Goal: Browse casually: Explore the website without a specific task or goal

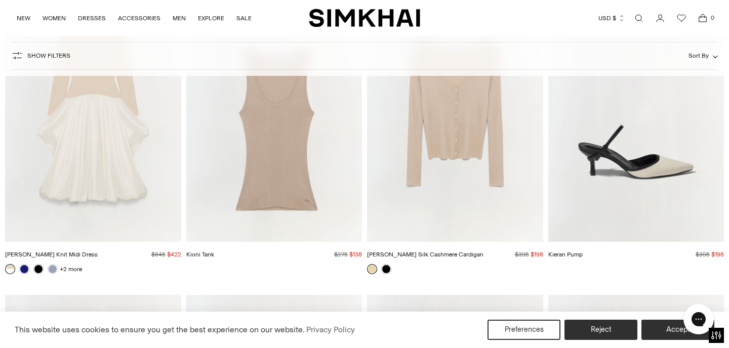
scroll to position [4898, 0]
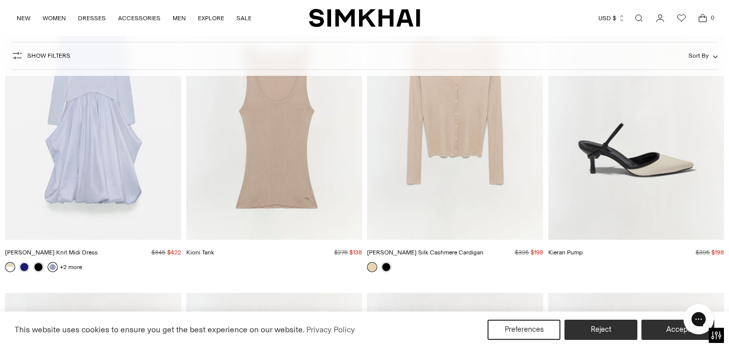
click at [53, 268] on link at bounding box center [53, 267] width 10 height 10
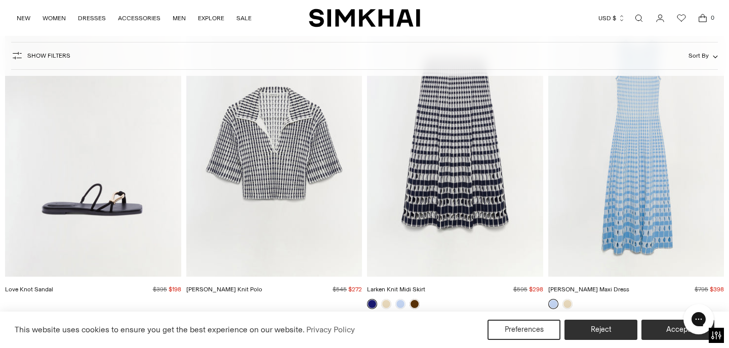
scroll to position [6386, 0]
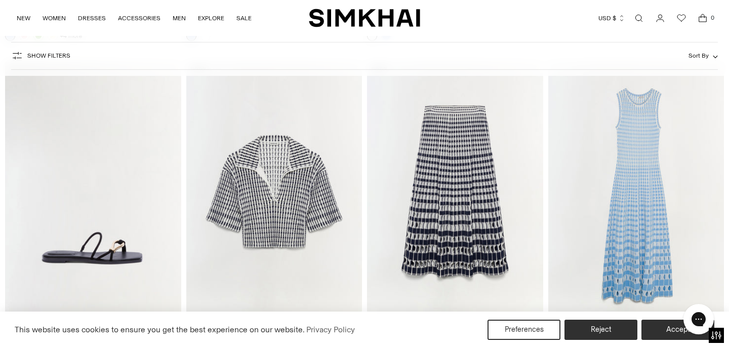
click at [0, 0] on img "Zelma Knit Maxi Dress" at bounding box center [0, 0] width 0 height 0
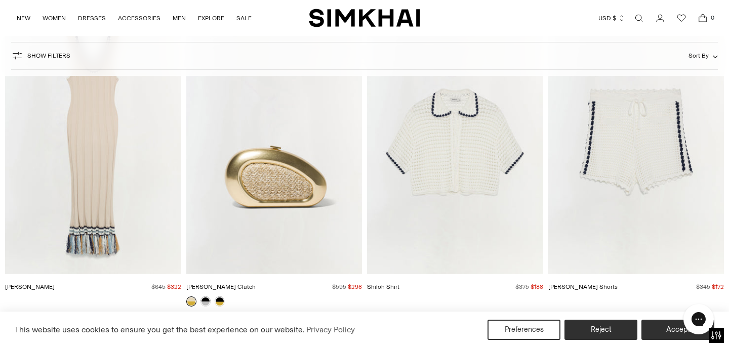
scroll to position [8940, 0]
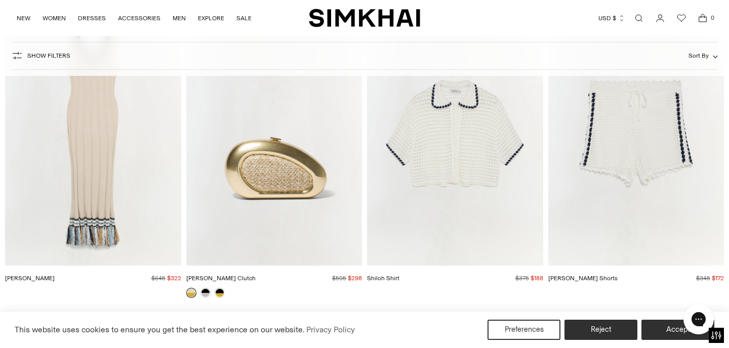
click at [0, 0] on img "Julianna Dress" at bounding box center [0, 0] width 0 height 0
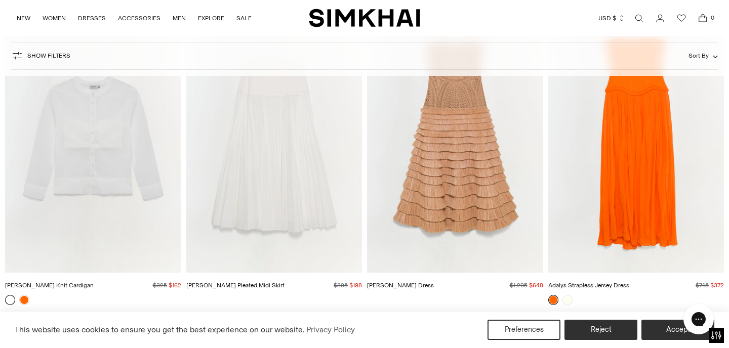
scroll to position [10480, 0]
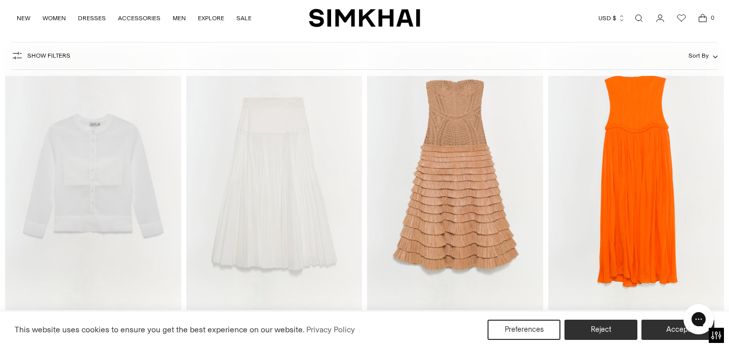
click at [0, 0] on img "Adalys Strapless Jersey Dress" at bounding box center [0, 0] width 0 height 0
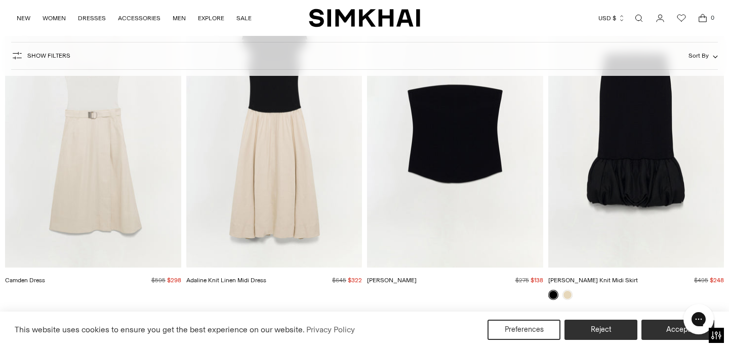
scroll to position [13356, 0]
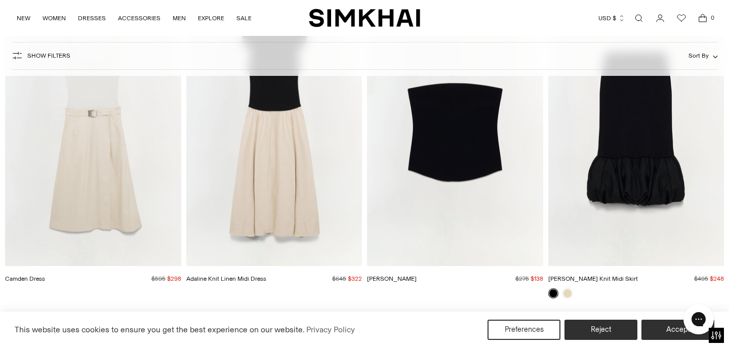
click at [0, 0] on img "Adaline Knit Linen Midi Dress" at bounding box center [0, 0] width 0 height 0
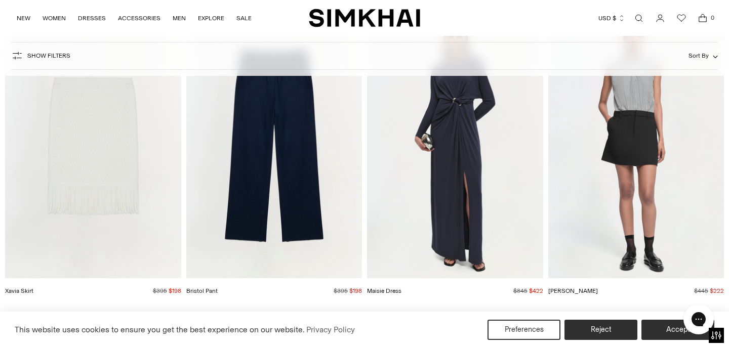
scroll to position [13966, 0]
click at [0, 0] on img "Bristol Pant" at bounding box center [0, 0] width 0 height 0
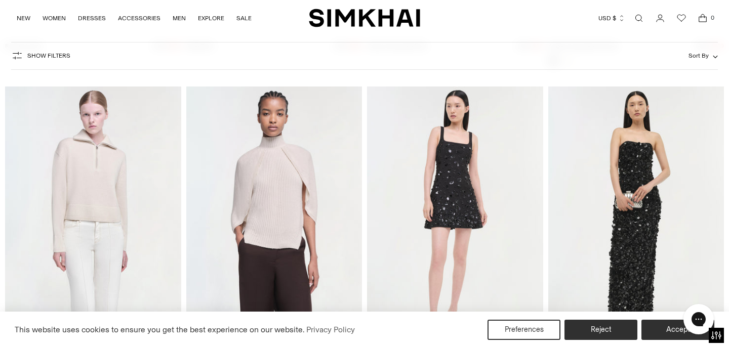
scroll to position [14513, 0]
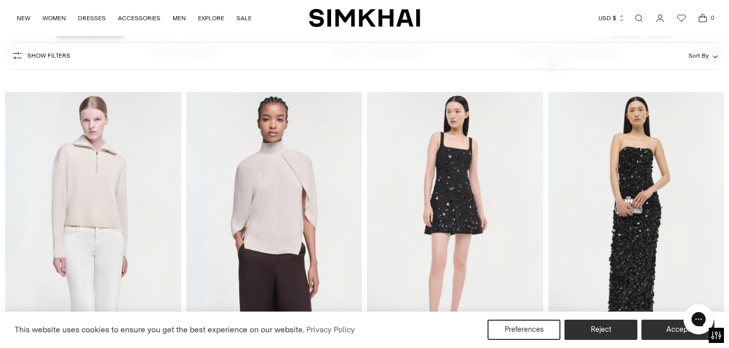
click at [0, 0] on img "Jeannie Cashmere Top" at bounding box center [0, 0] width 0 height 0
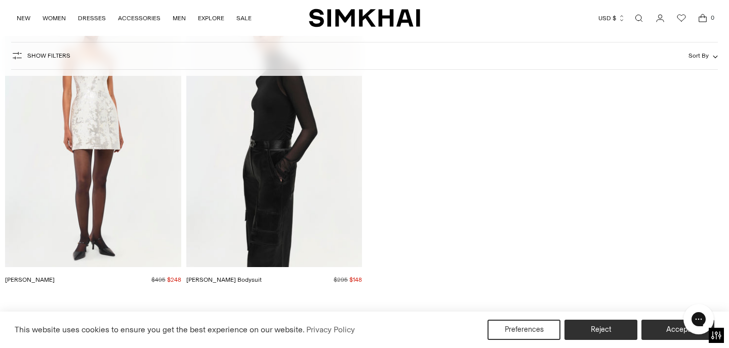
scroll to position [15876, 0]
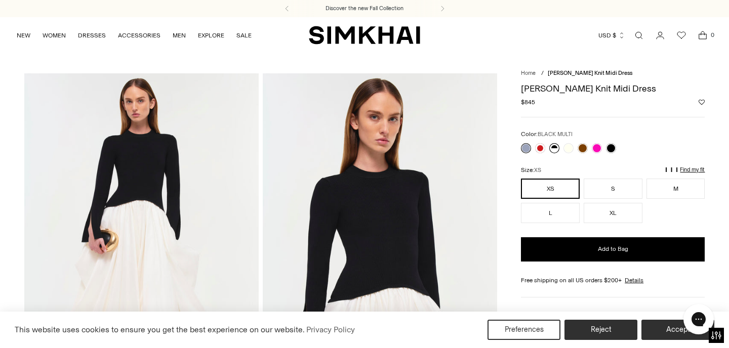
click at [553, 148] on link at bounding box center [554, 148] width 10 height 10
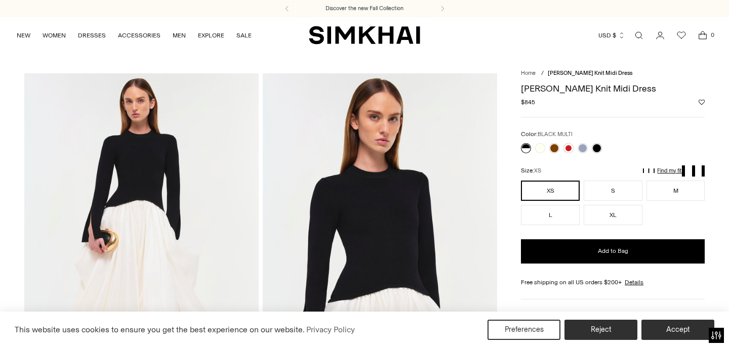
click at [528, 149] on link at bounding box center [526, 148] width 10 height 10
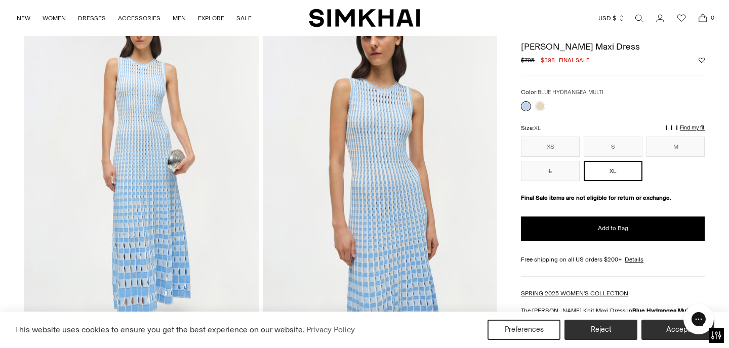
scroll to position [73, 0]
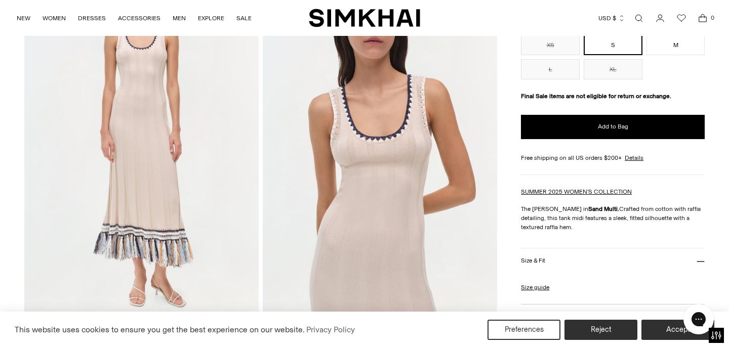
scroll to position [130, 0]
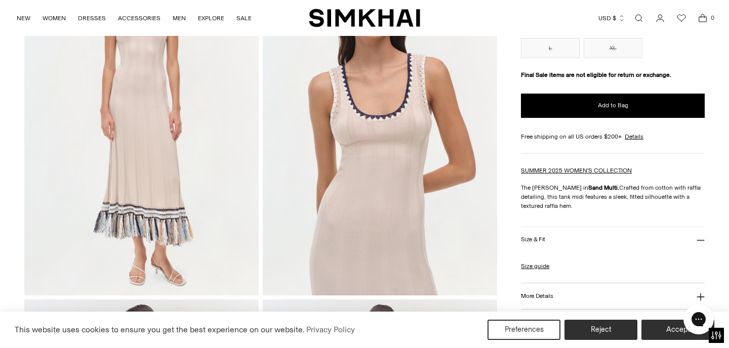
click at [155, 225] on img at bounding box center [141, 120] width 234 height 352
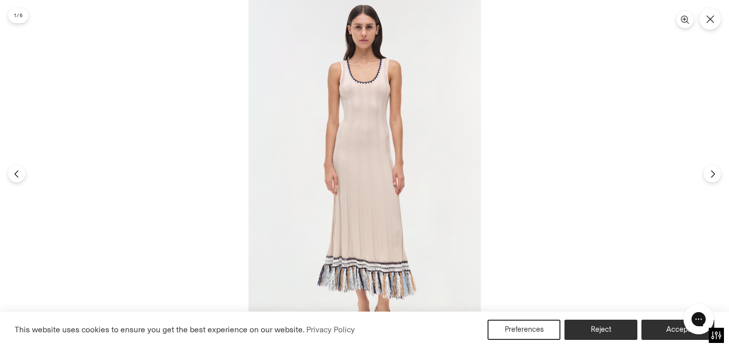
click at [361, 284] on img at bounding box center [364, 174] width 232 height 348
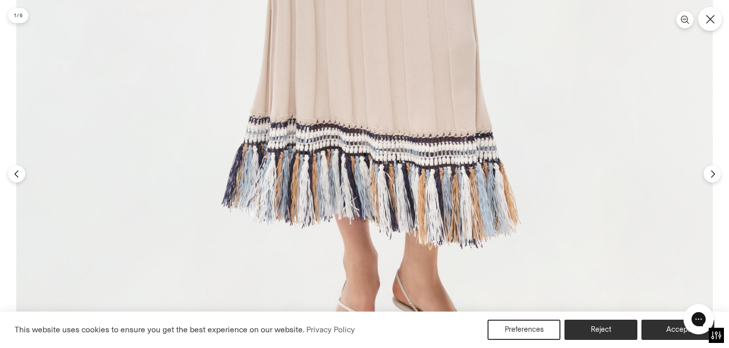
click at [717, 20] on button "Close" at bounding box center [710, 19] width 24 height 24
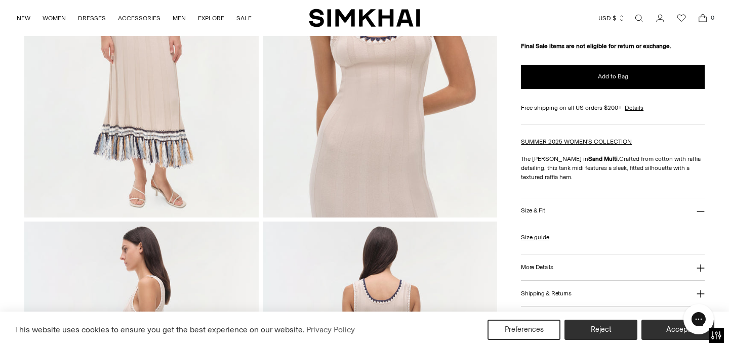
scroll to position [210, 0]
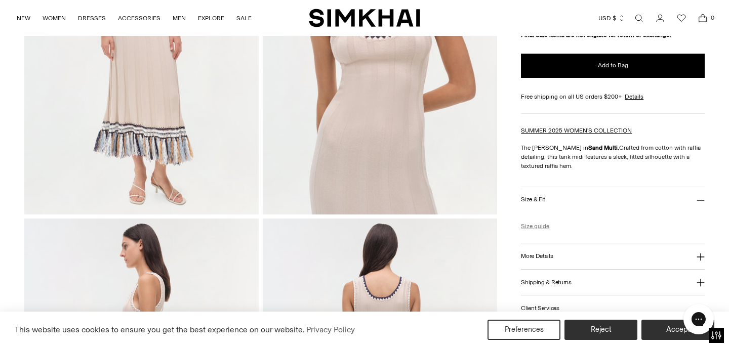
click at [544, 227] on link "Size guide" at bounding box center [535, 226] width 28 height 9
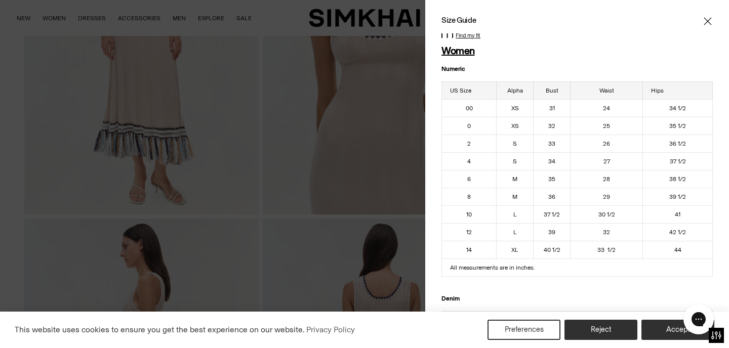
click at [707, 23] on icon "Close" at bounding box center [707, 21] width 8 height 10
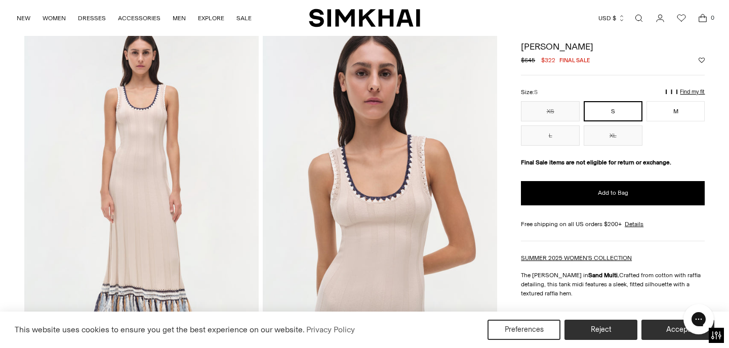
scroll to position [47, 0]
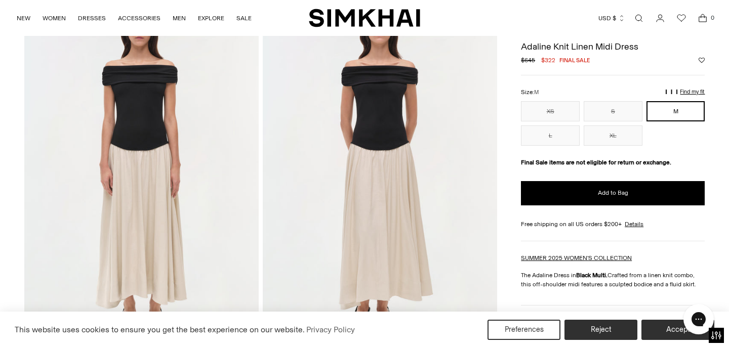
scroll to position [74, 0]
click at [382, 187] on img at bounding box center [380, 175] width 234 height 352
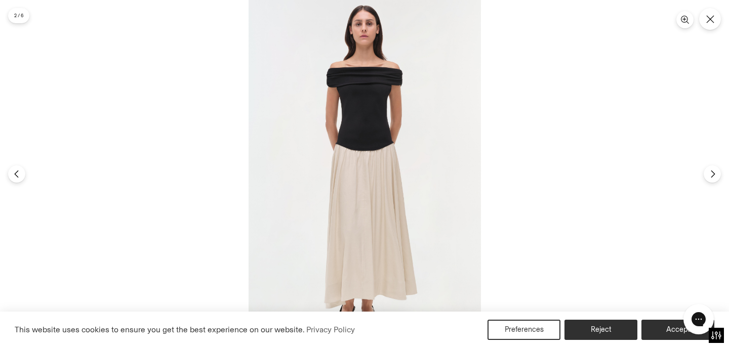
click at [371, 145] on img at bounding box center [364, 174] width 232 height 348
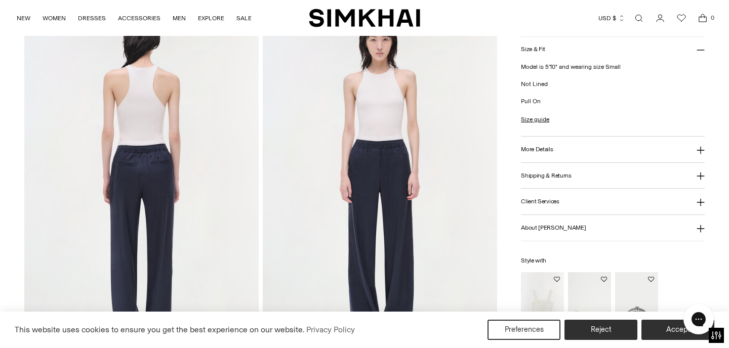
scroll to position [421, 0]
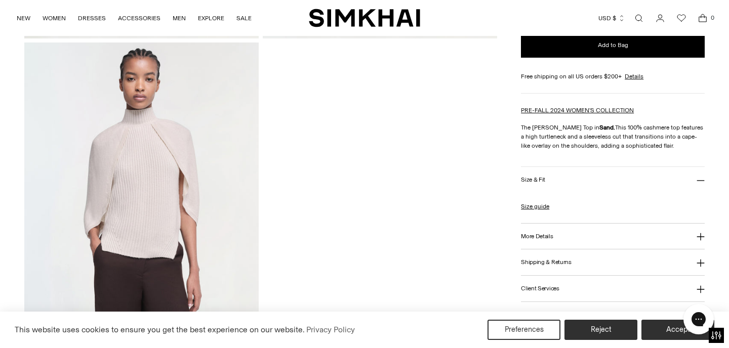
scroll to position [743, 0]
click at [547, 208] on link "Size guide" at bounding box center [535, 206] width 28 height 9
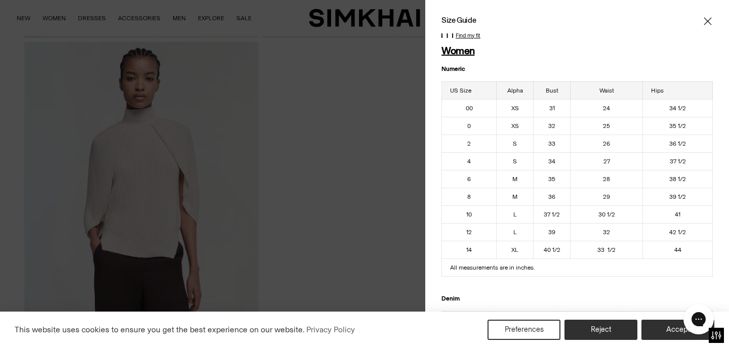
click at [709, 22] on icon "Close" at bounding box center [707, 21] width 8 height 10
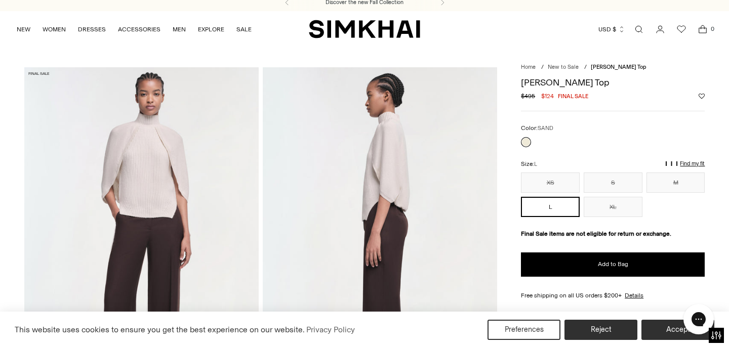
scroll to position [2, 0]
